Goal: Task Accomplishment & Management: Complete application form

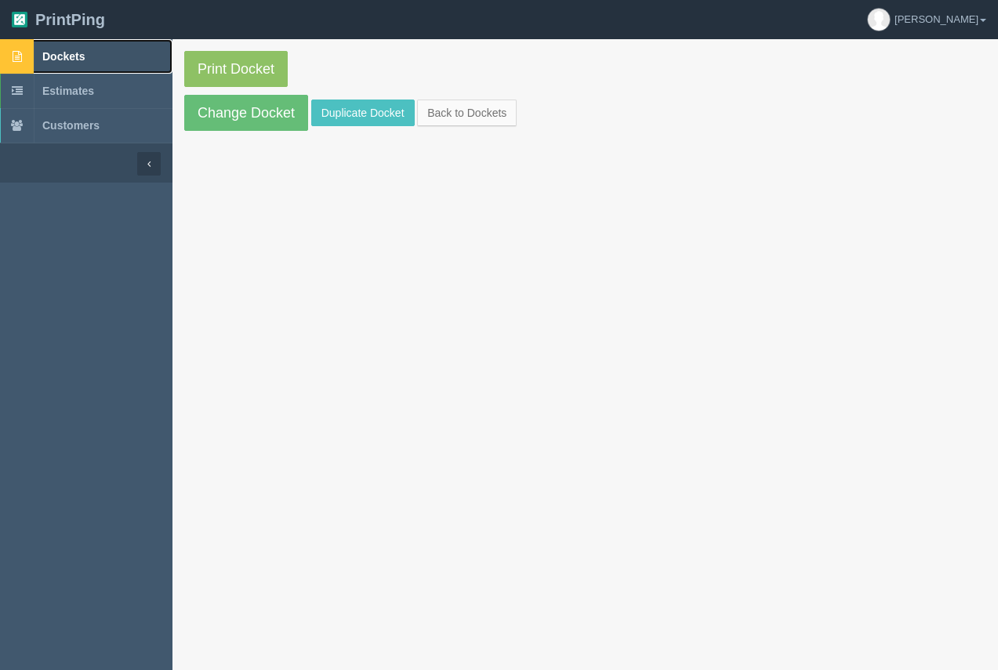
click at [89, 58] on link "Dockets" at bounding box center [86, 56] width 172 height 34
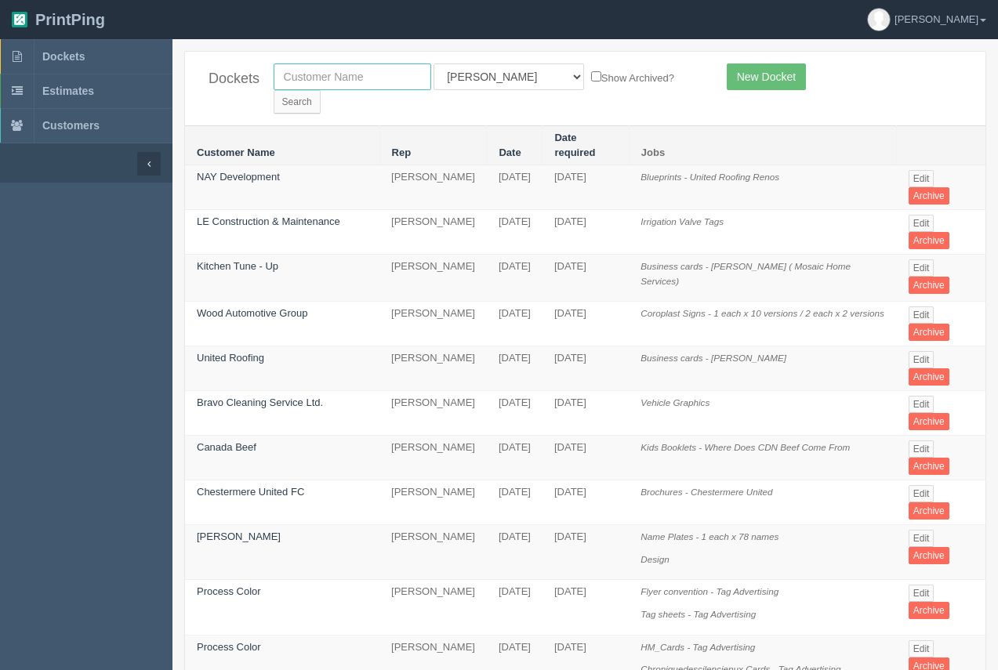
click at [362, 66] on input "text" at bounding box center [353, 77] width 158 height 27
click at [765, 78] on link "New Docket" at bounding box center [766, 77] width 79 height 27
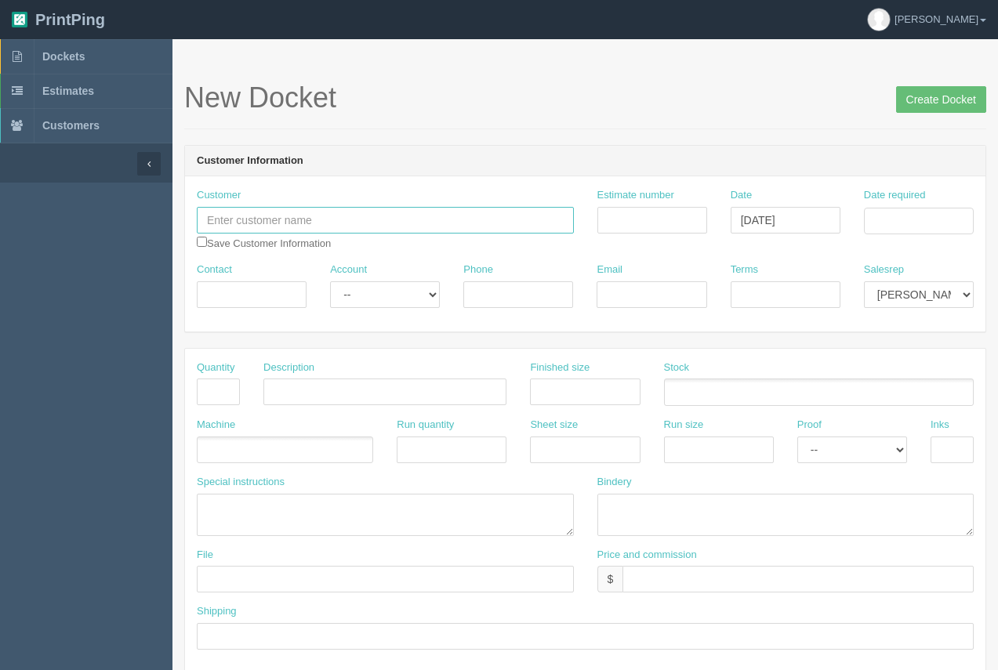
paste input "Socially Alicia"
type input "Socially Alicia"
paste input "sociallyalicia@gmail.com"
type input "sociallyalicia@gmail.com"
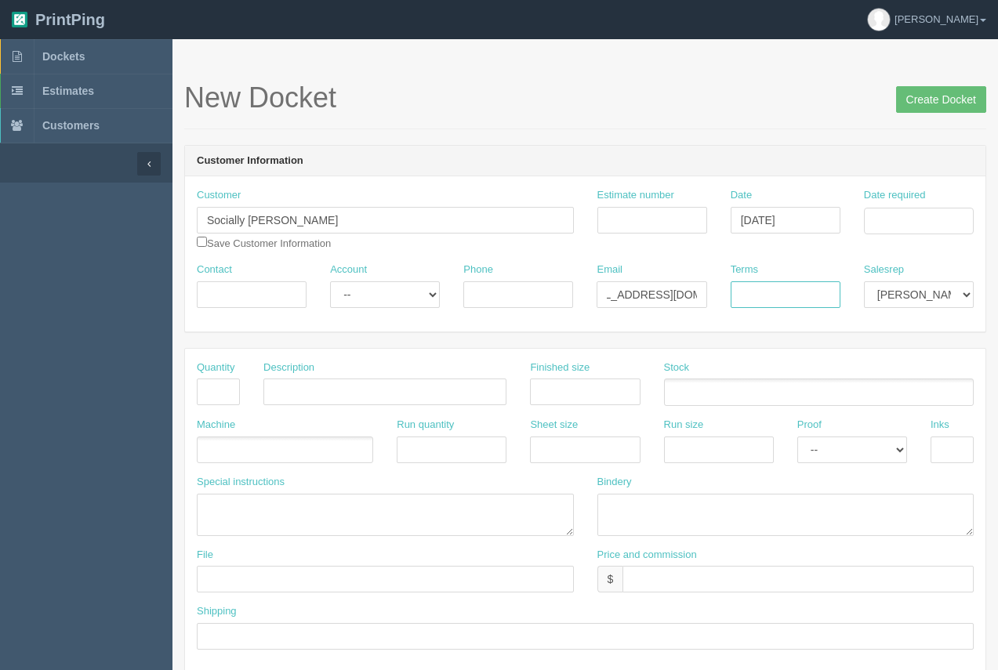
scroll to position [0, 0]
click at [750, 294] on input "Terms" at bounding box center [786, 294] width 110 height 27
type input "50/50"
click at [909, 231] on input "Date required" at bounding box center [919, 221] width 110 height 27
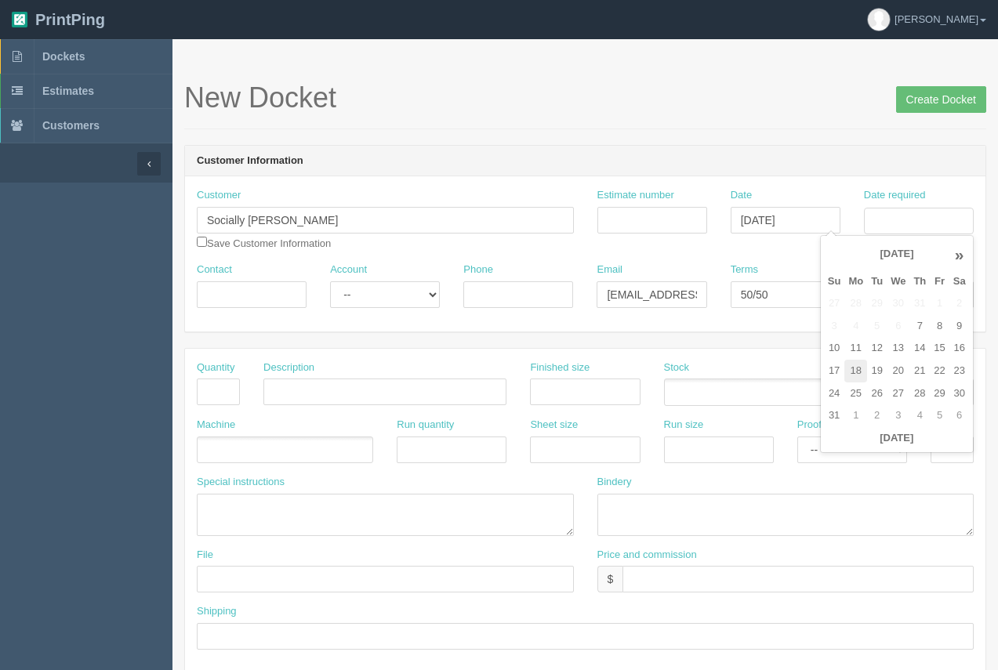
click at [859, 362] on td "18" at bounding box center [855, 371] width 23 height 23
type input "August 18, 2025"
click at [860, 369] on td "18" at bounding box center [855, 371] width 23 height 23
drag, startPoint x: 727, startPoint y: 139, endPoint x: 448, endPoint y: 202, distance: 286.3
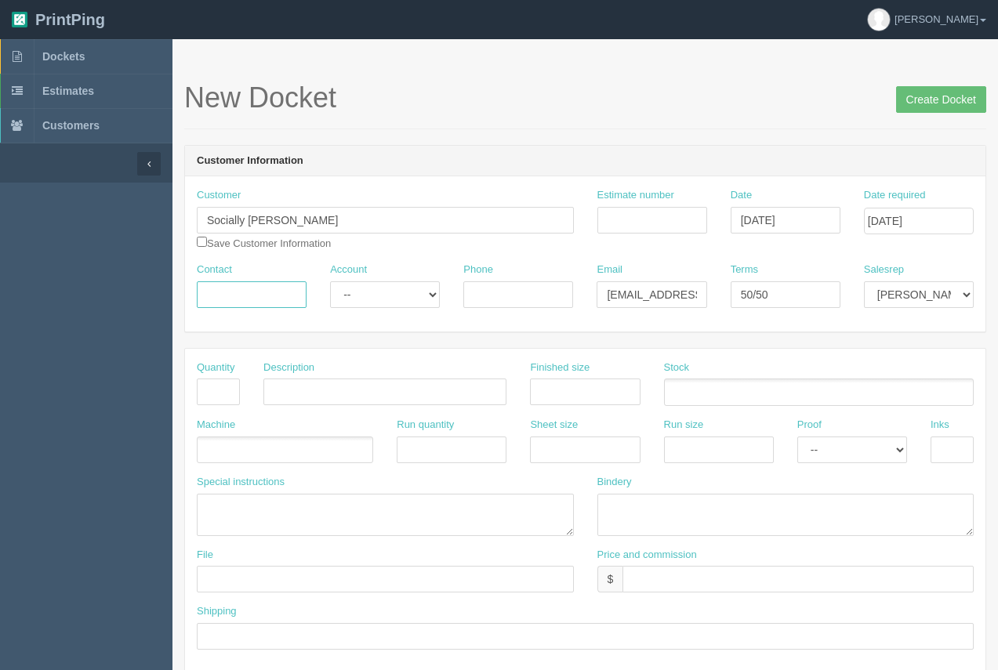
click at [207, 303] on input "Contact" at bounding box center [252, 294] width 110 height 27
type input "Alicia"
click at [519, 298] on input "Phone" at bounding box center [518, 294] width 110 height 27
click at [542, 294] on input "403.443.15126" at bounding box center [518, 294] width 110 height 27
type input "403.443.1516"
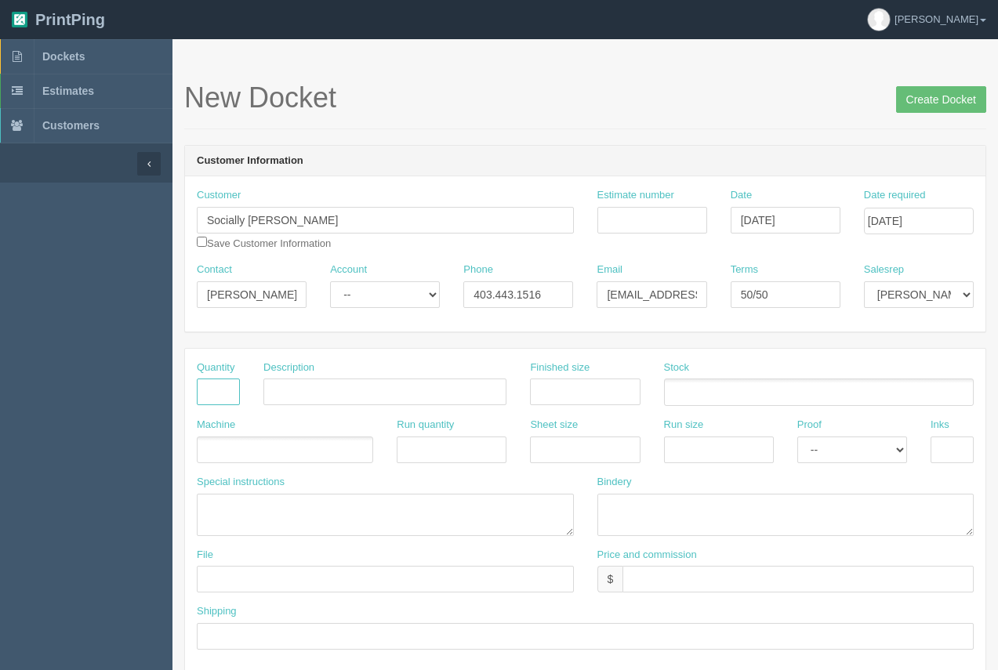
click at [227, 382] on input "text" at bounding box center [218, 392] width 43 height 27
type input "1"
click at [304, 389] on input "text" at bounding box center [384, 392] width 243 height 27
type input "Banner"
click at [565, 391] on input "text" at bounding box center [585, 392] width 110 height 27
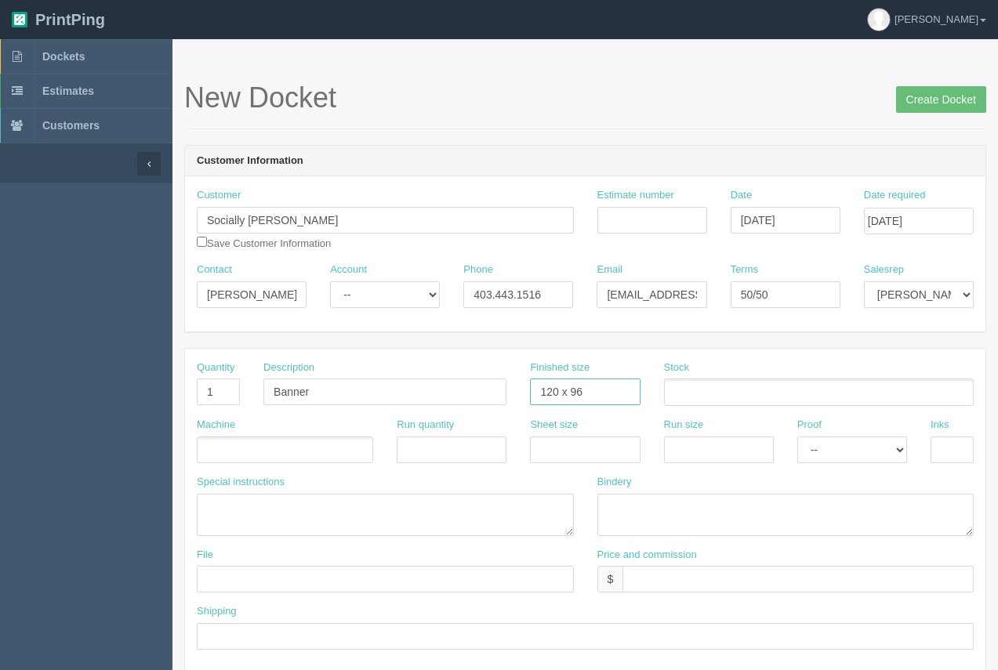
type input "120 x 96"
click at [673, 576] on input "text" at bounding box center [798, 579] width 351 height 27
click at [730, 583] on input "$555.05 Arif $" at bounding box center [798, 579] width 351 height 27
type input "$555.05 Arif $63.25 Moe $151.81"
click at [704, 384] on ul at bounding box center [819, 392] width 310 height 27
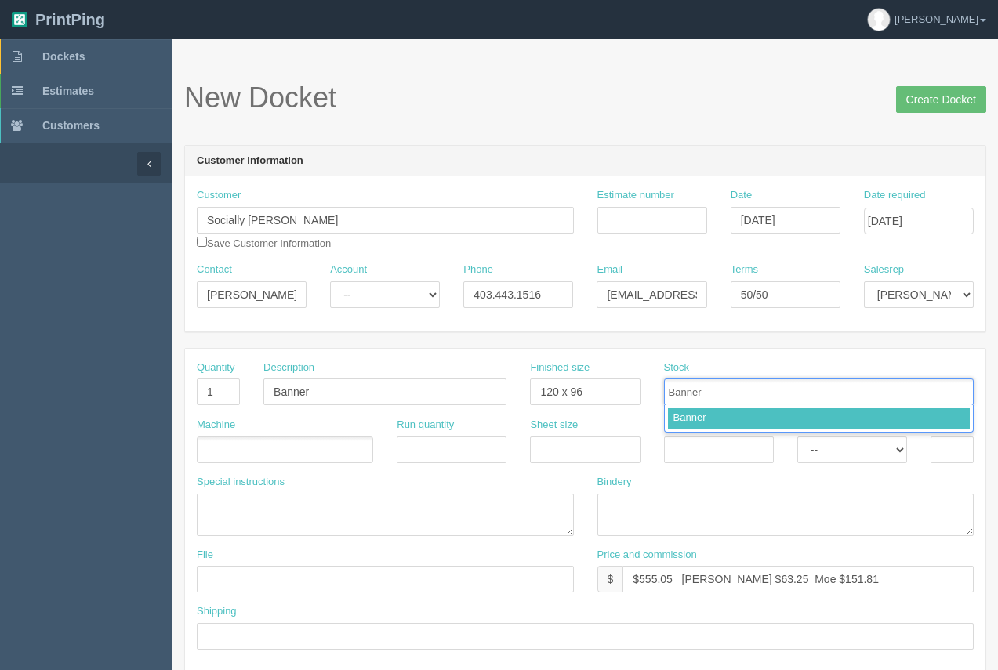
type input "Banner"
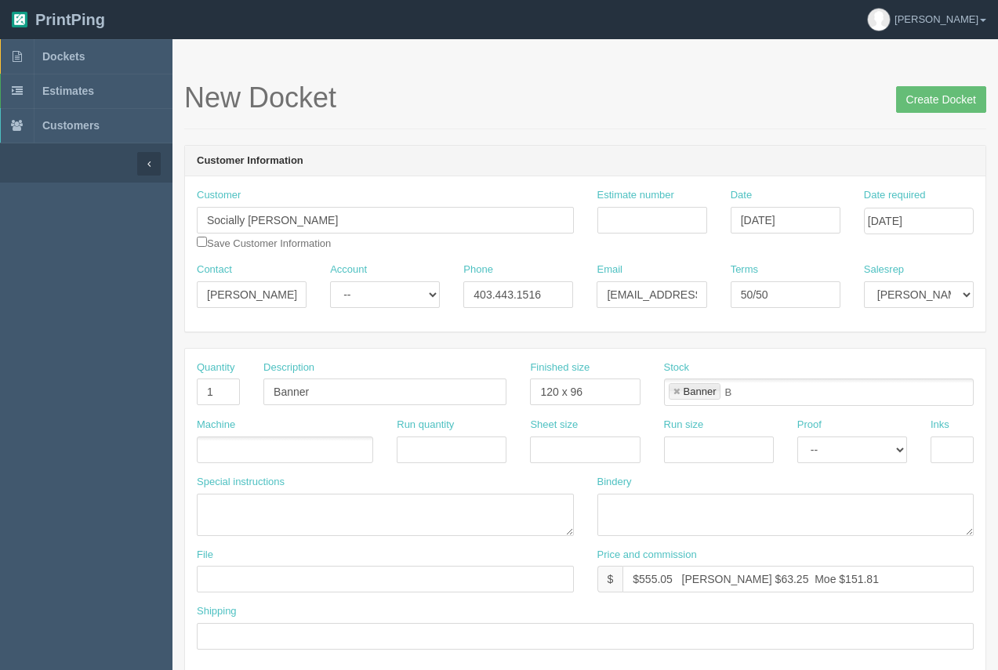
type input "Banner"
click at [229, 458] on ul at bounding box center [285, 450] width 176 height 27
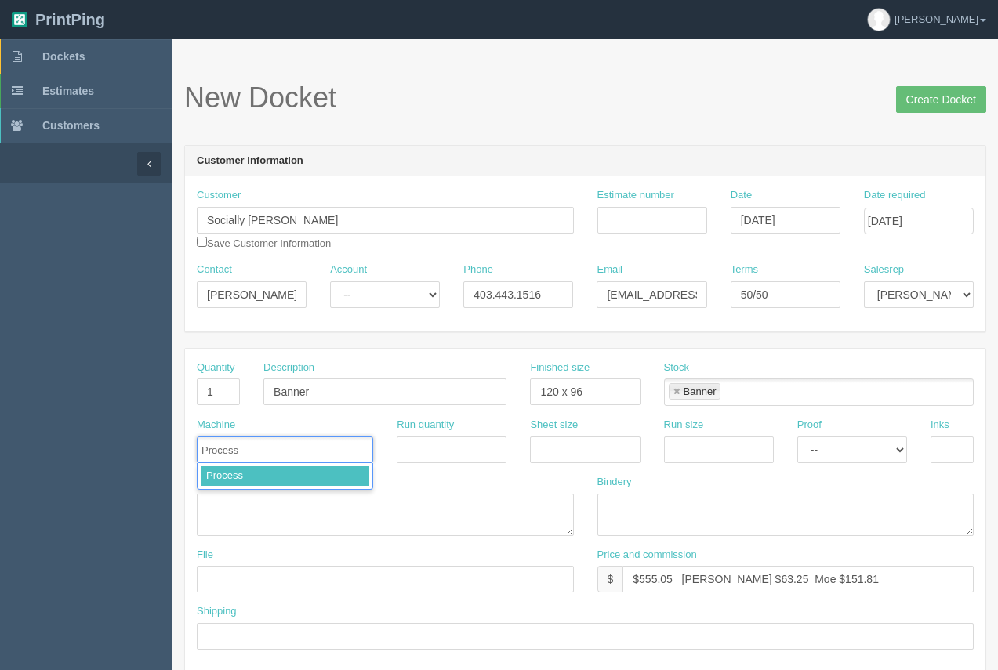
type input "Process"
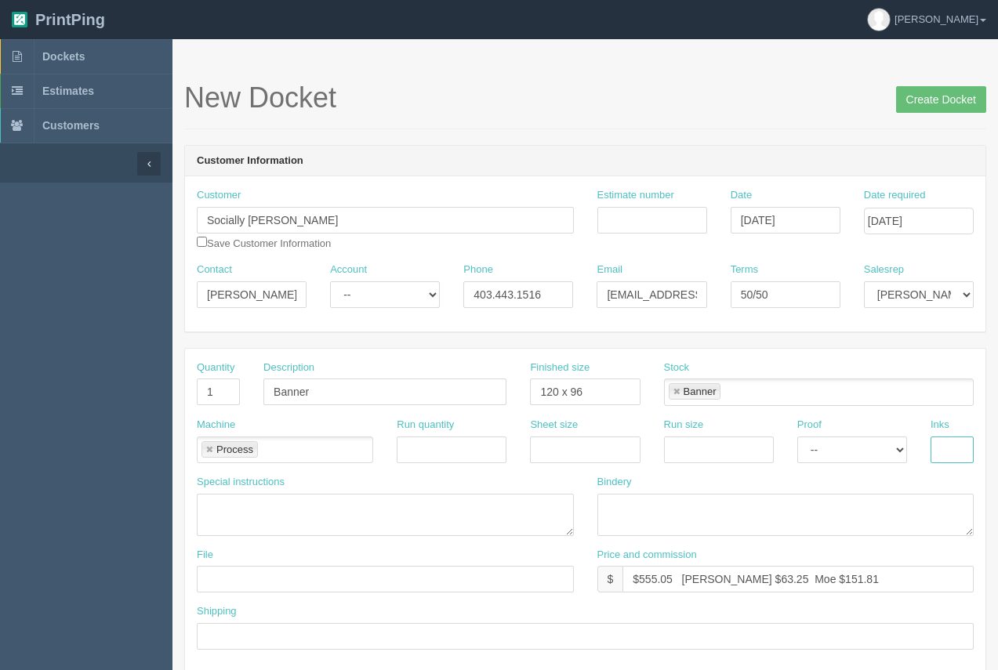
click at [945, 451] on input "text" at bounding box center [952, 450] width 43 height 27
type input "4/0"
click at [647, 514] on textarea at bounding box center [785, 515] width 377 height 42
click at [618, 508] on textarea "3"pockets top and bottom" at bounding box center [785, 515] width 377 height 42
click at [779, 504] on textarea "3" pockets top and bottom" at bounding box center [785, 515] width 377 height 42
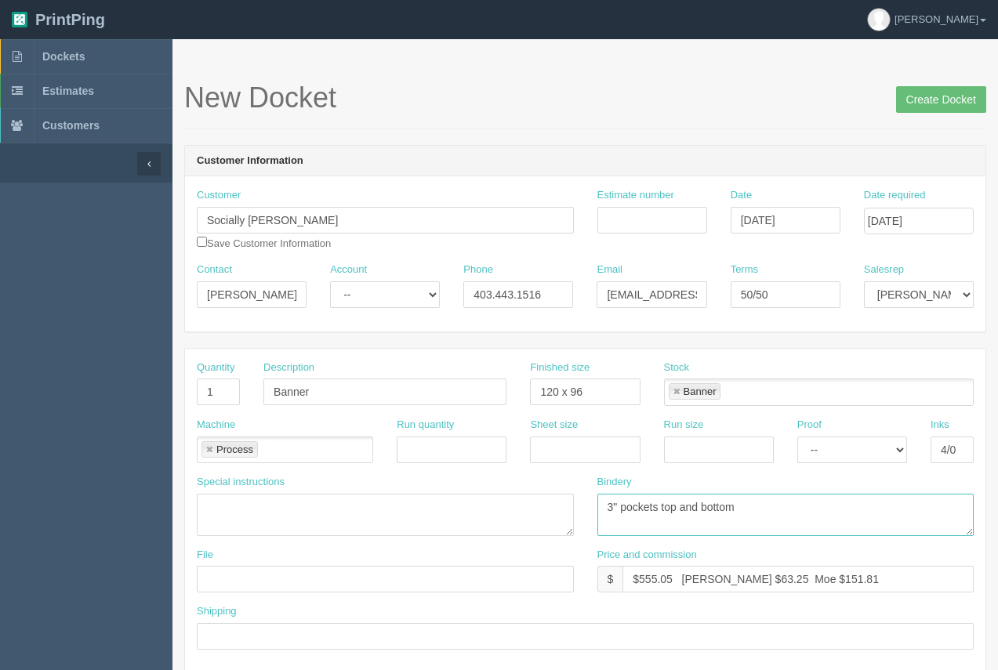
type textarea "3" pockets top and bottom"
click at [285, 581] on input "text" at bounding box center [385, 579] width 377 height 27
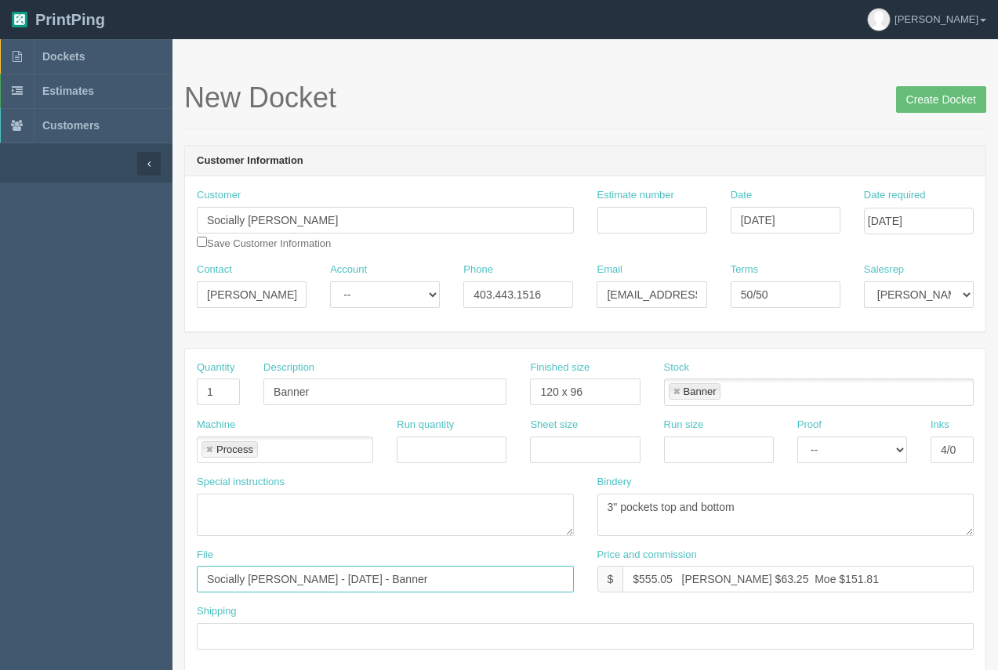
type input "Socially Alicia - August 2025 - Banner"
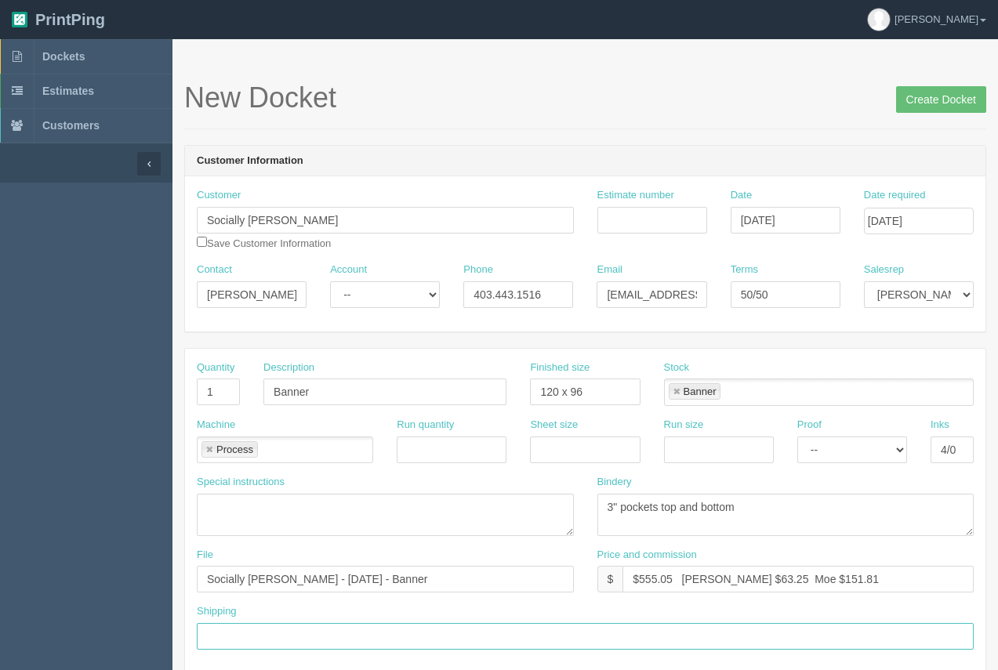
click at [411, 631] on input "text" at bounding box center [585, 636] width 777 height 27
type input "Call / Email for pick up"
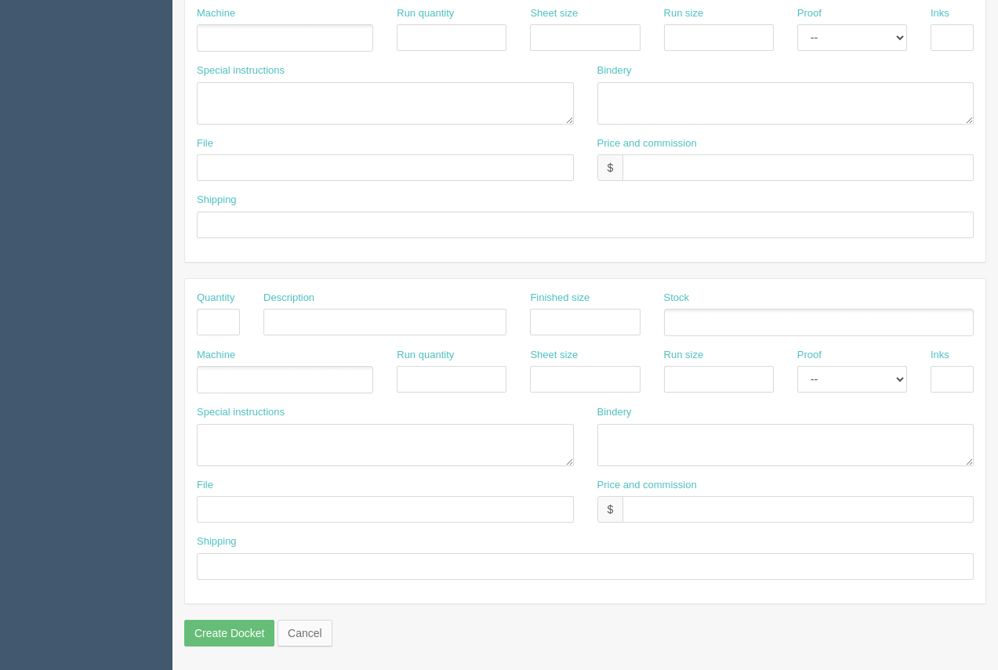
scroll to position [750, 0]
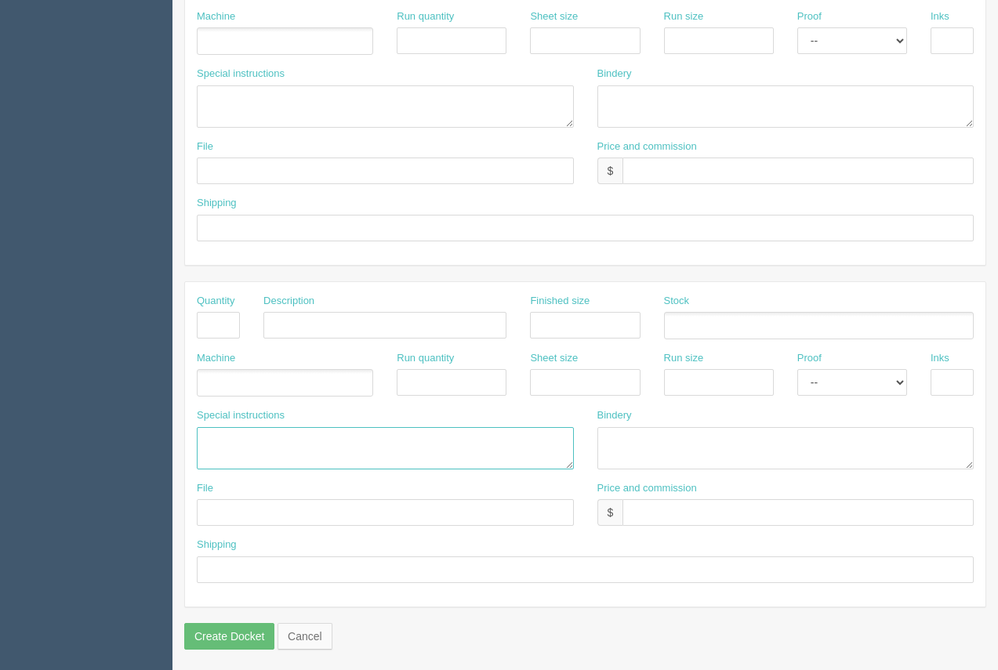
click at [220, 445] on textarea at bounding box center [385, 448] width 377 height 42
click at [296, 451] on textarea "Process.....$" at bounding box center [385, 448] width 377 height 42
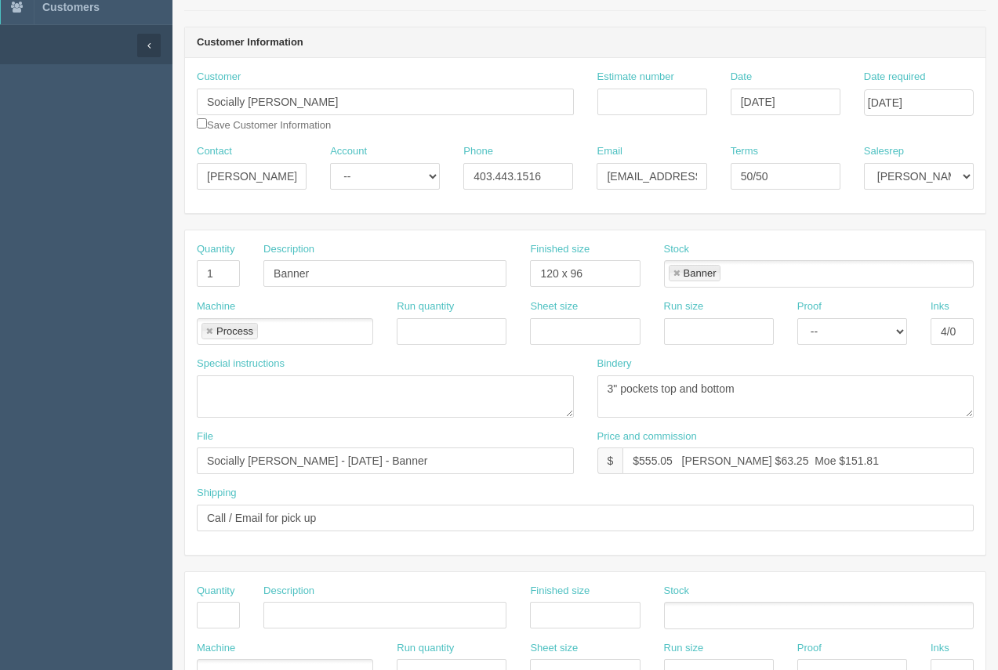
scroll to position [112, 0]
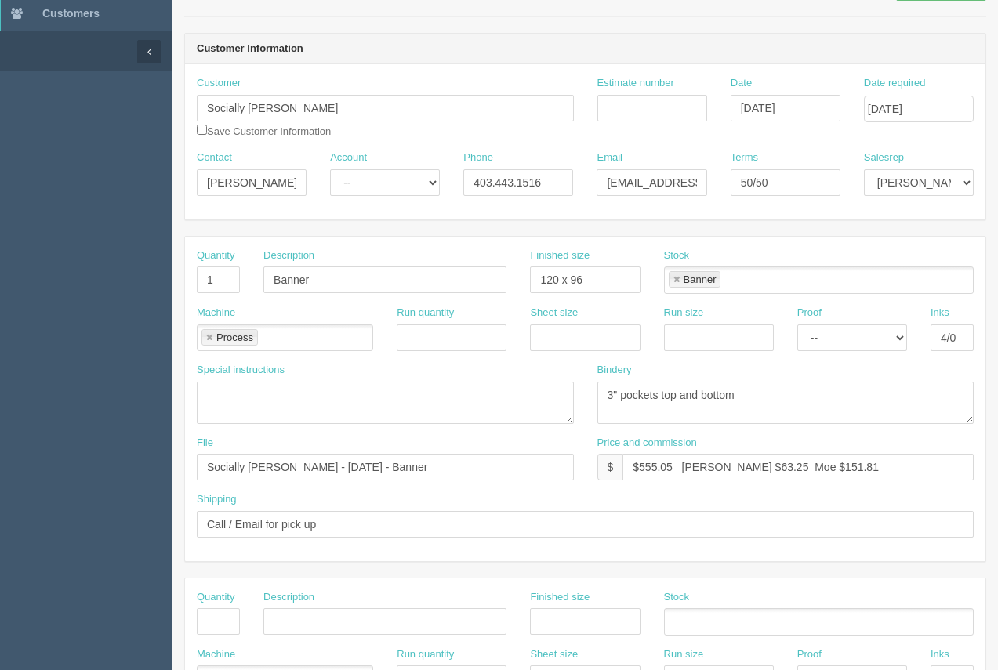
type textarea "Process.....$296.27 120"x 96" banner with 3" pockets top and bottom. Quote #946…"
click at [997, 25] on section "New Docket Create Docket Customer Information Customer Socially Alicia Save Cus…" at bounding box center [585, 619] width 826 height 1385
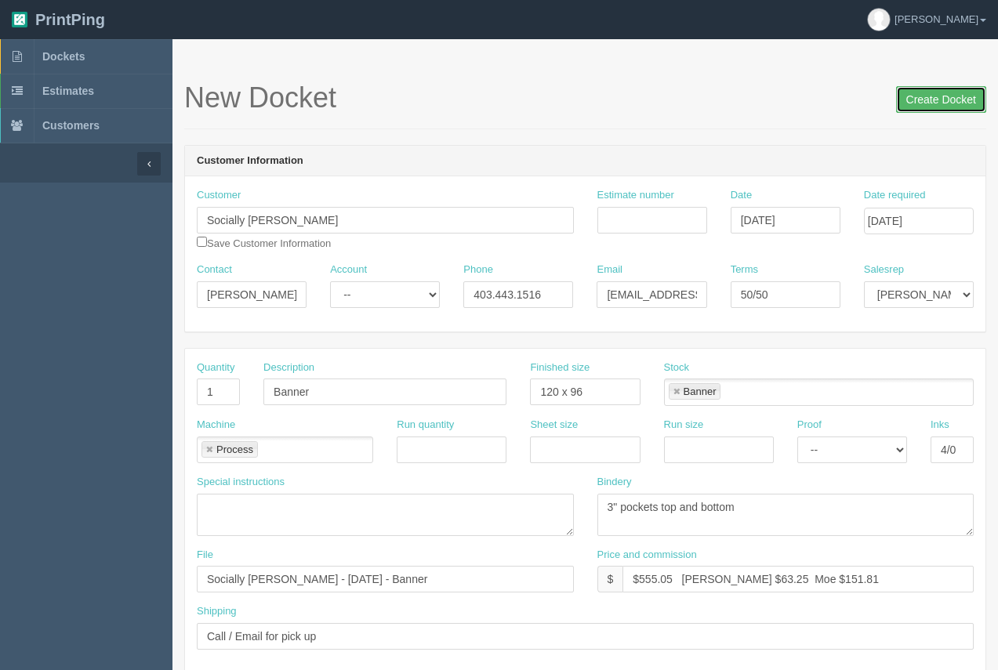
click at [935, 98] on input "Create Docket" at bounding box center [941, 99] width 90 height 27
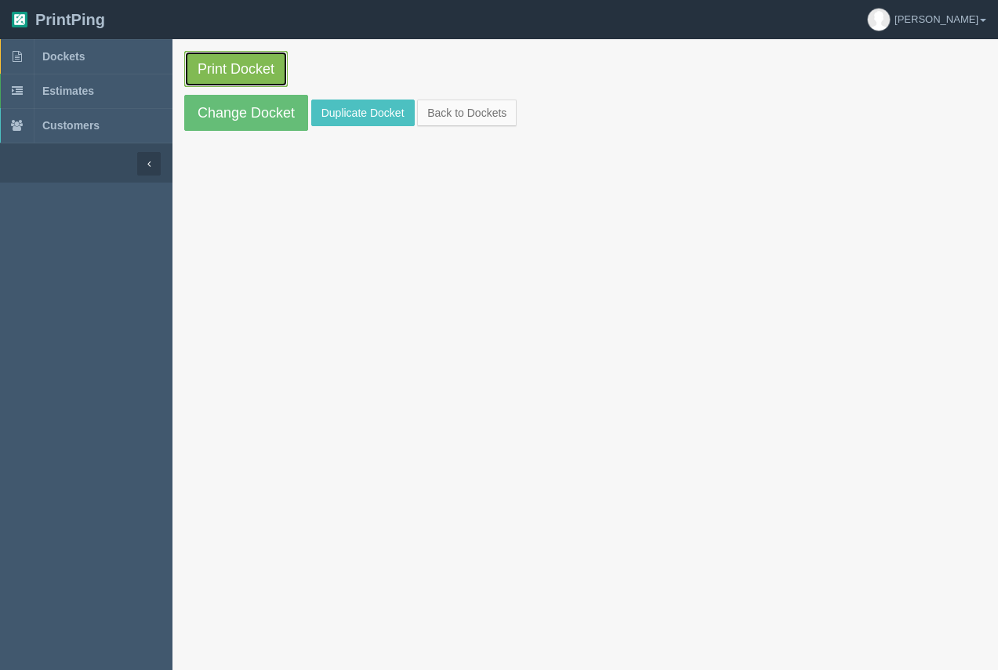
click at [240, 79] on link "Print Docket" at bounding box center [235, 69] width 103 height 36
